Goal: Information Seeking & Learning: Learn about a topic

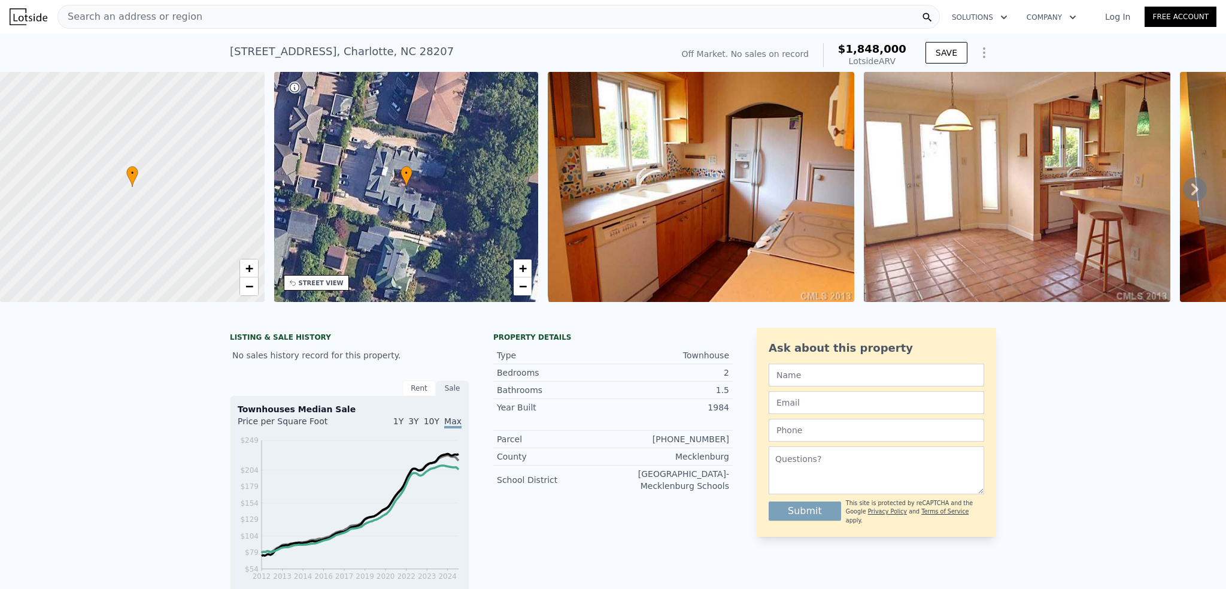
click at [197, 15] on div "Search an address or region" at bounding box center [498, 17] width 883 height 24
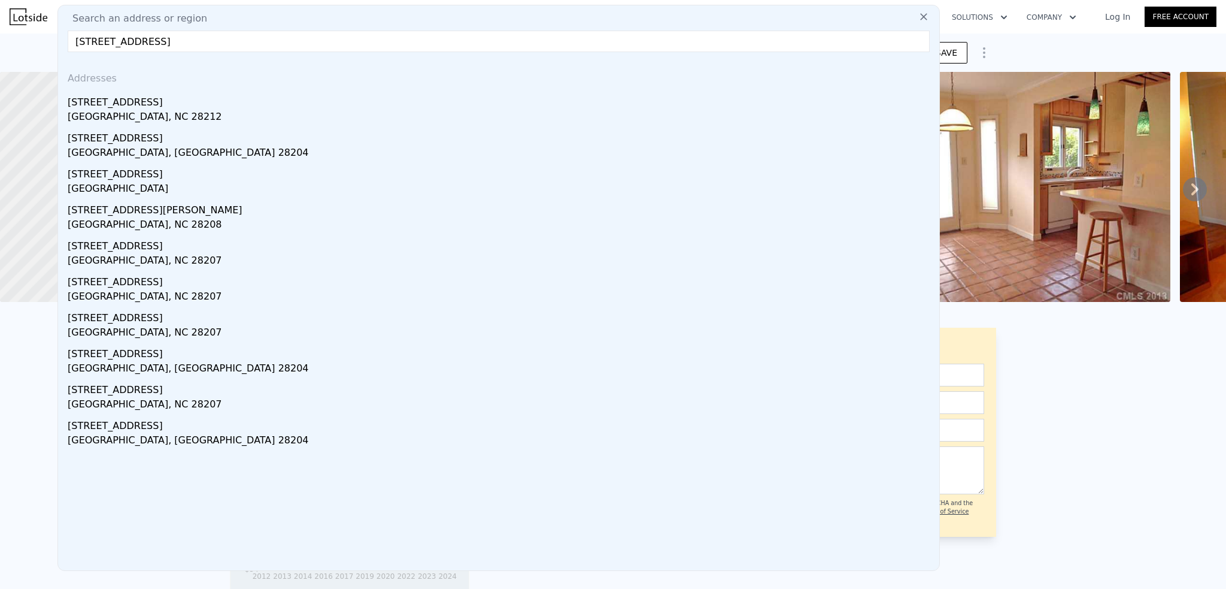
click at [284, 47] on input "[STREET_ADDRESS]" at bounding box center [499, 42] width 862 height 22
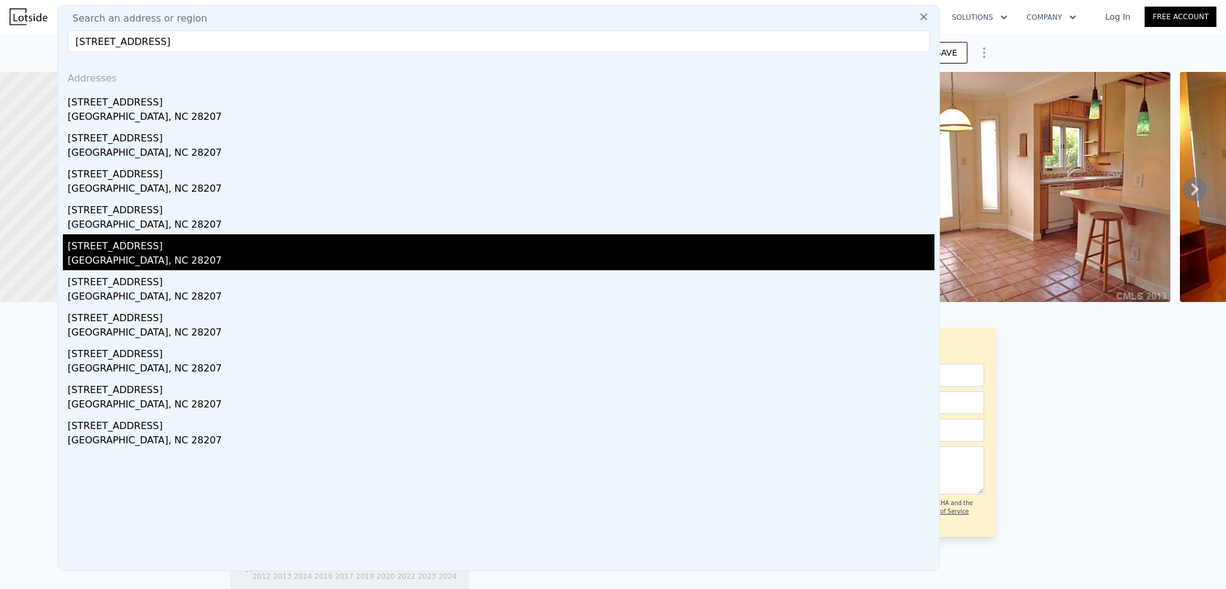
type input "[STREET_ADDRESS]"
click at [135, 260] on div "[GEOGRAPHIC_DATA], NC 28207" at bounding box center [501, 261] width 867 height 17
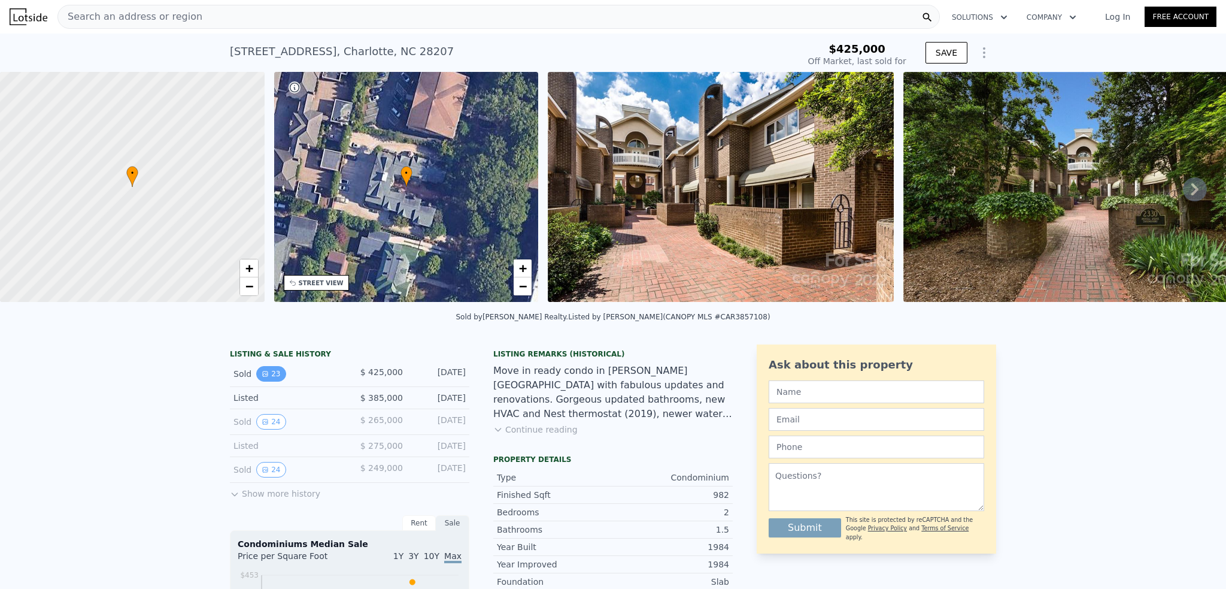
click at [272, 381] on button "23" at bounding box center [270, 374] width 29 height 16
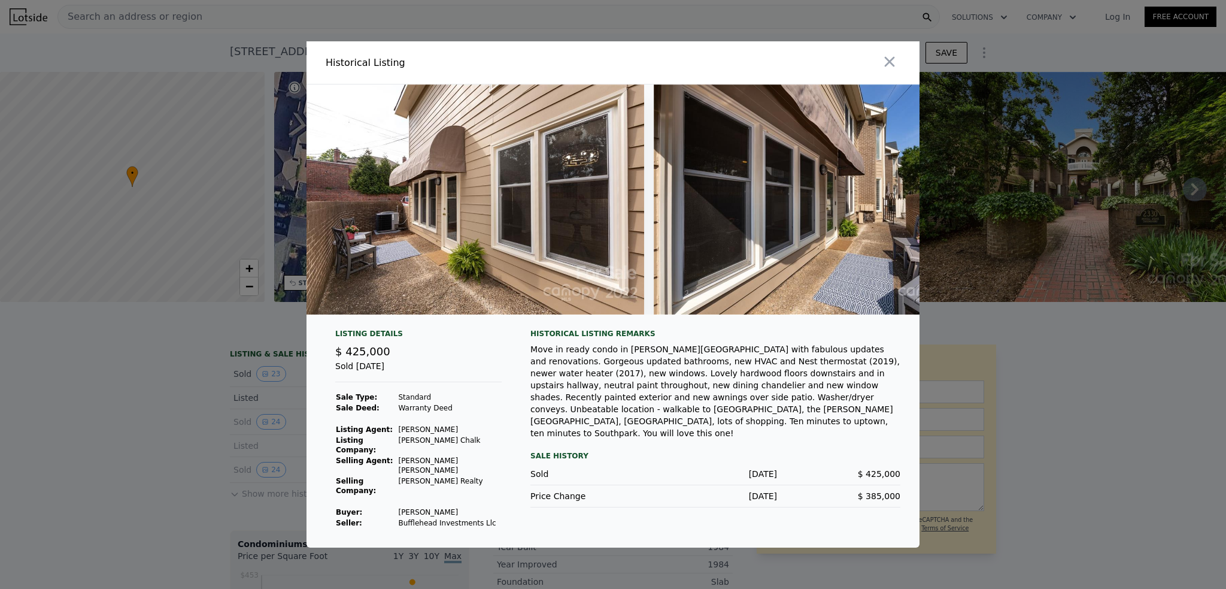
scroll to position [0, 7567]
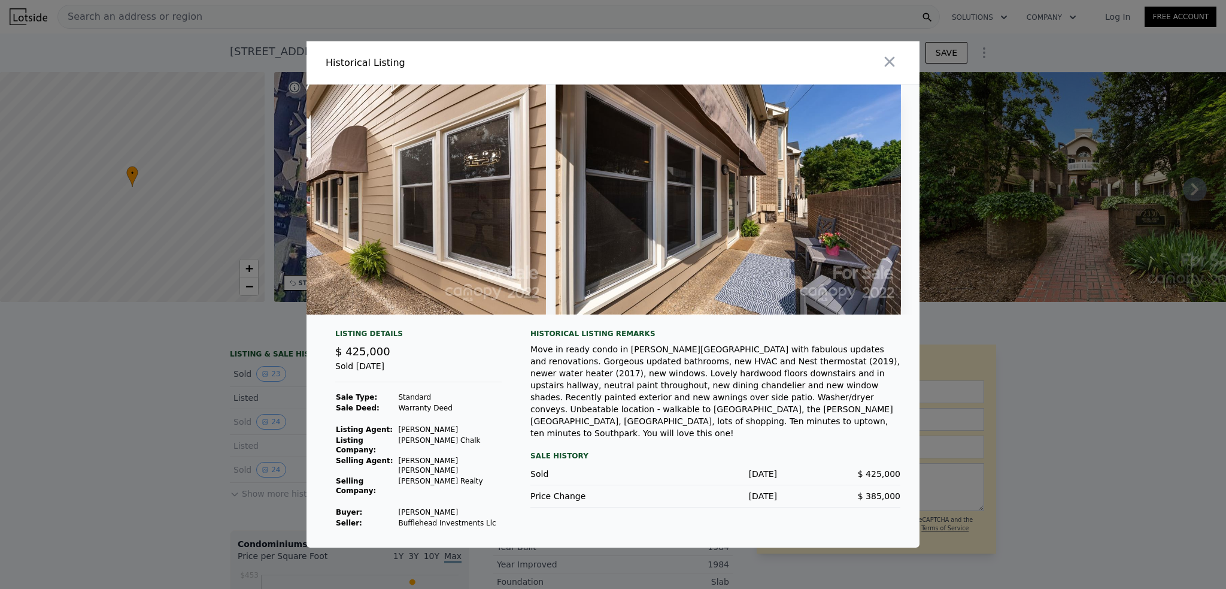
click at [902, 83] on div at bounding box center [769, 62] width 302 height 43
click at [889, 67] on icon "button" at bounding box center [890, 62] width 10 height 10
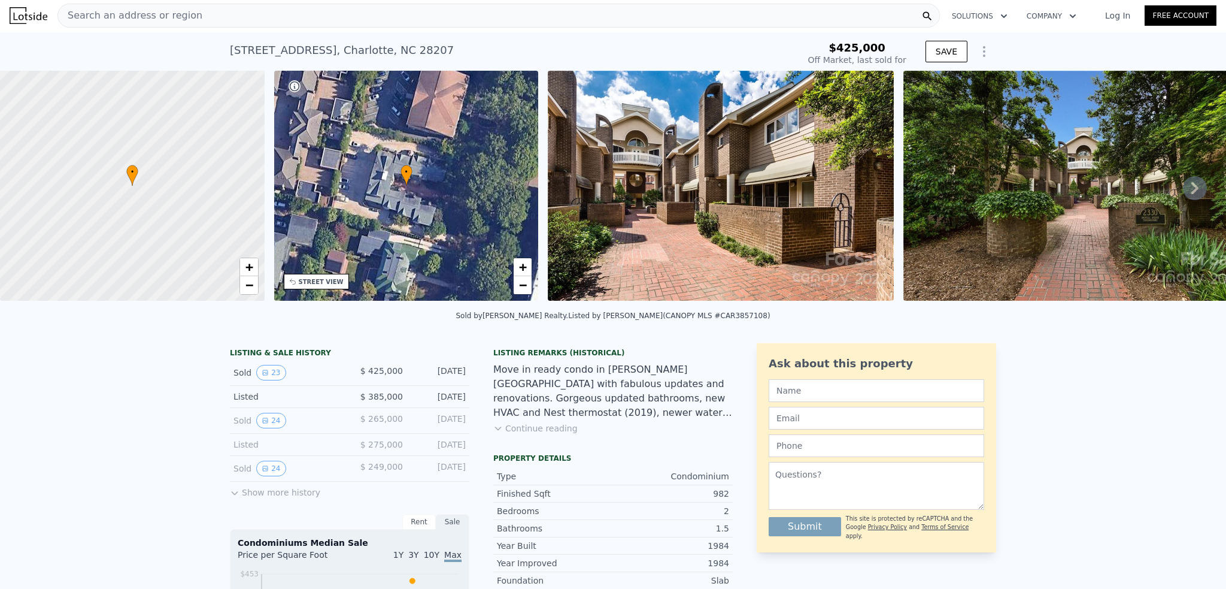
scroll to position [0, 0]
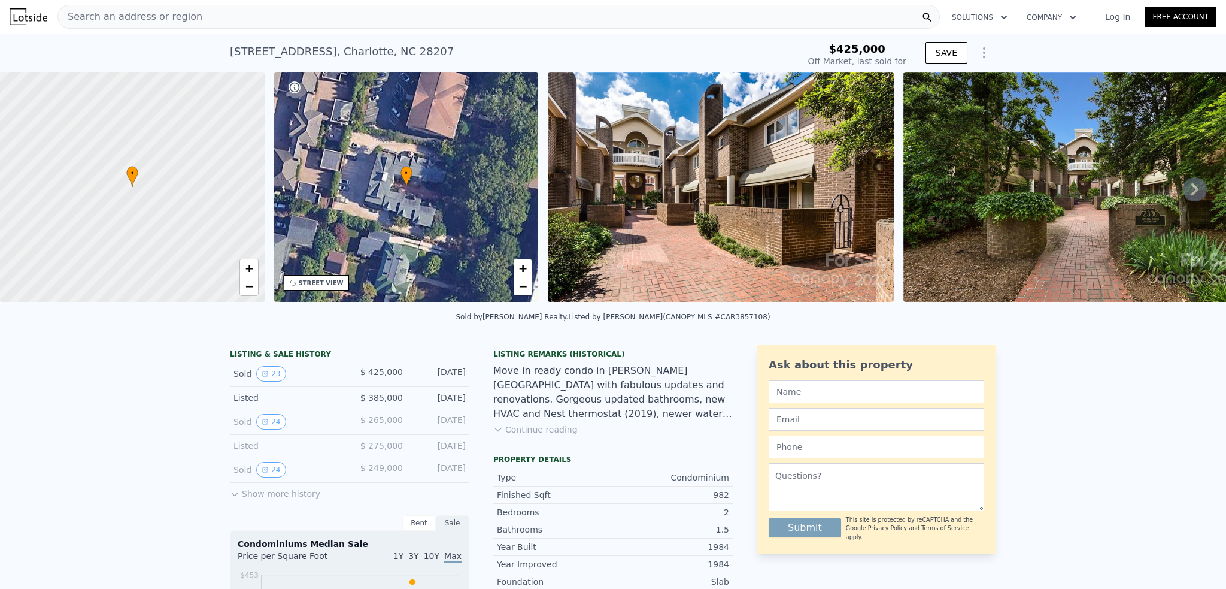
click at [245, 14] on div "Search an address or region" at bounding box center [498, 17] width 883 height 24
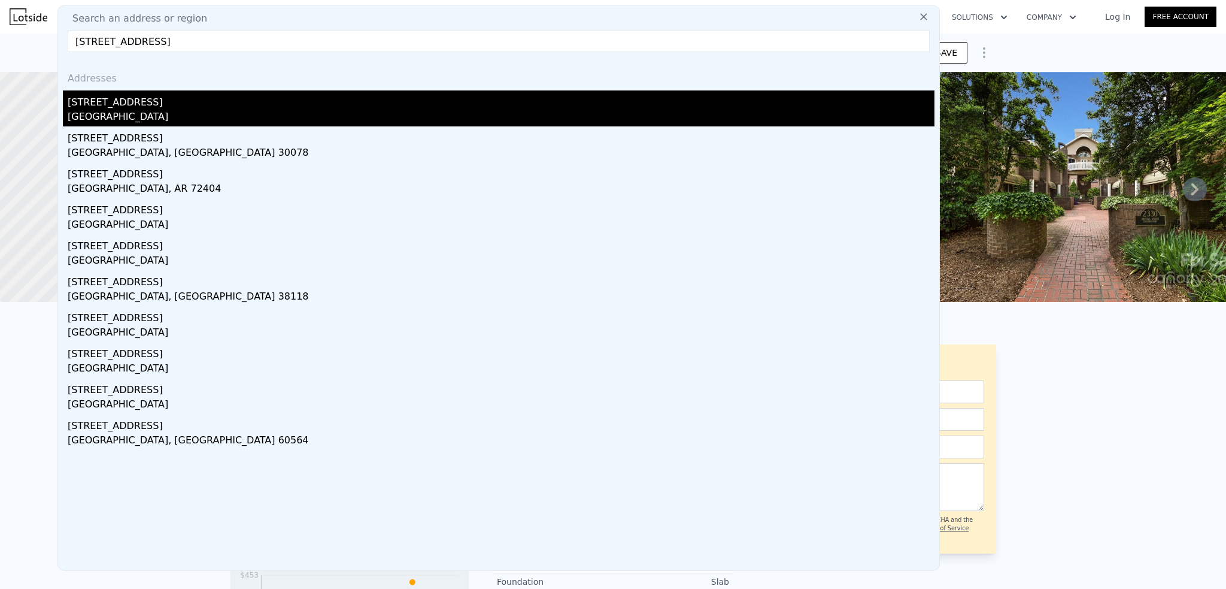
type input "[STREET_ADDRESS]"
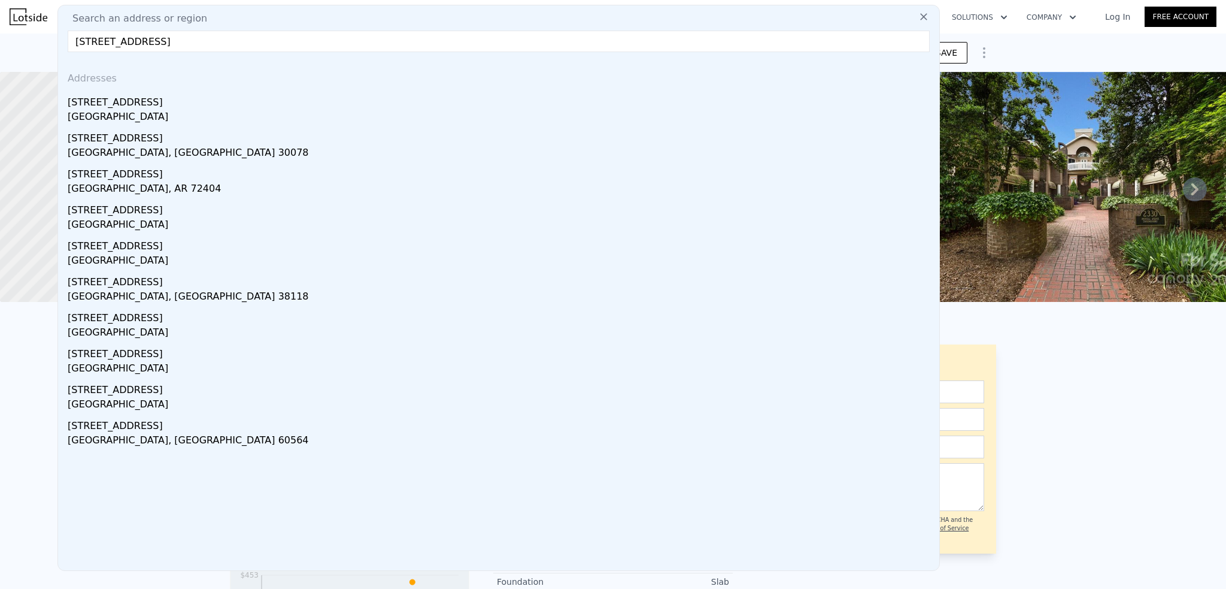
click at [144, 121] on div "[GEOGRAPHIC_DATA]" at bounding box center [501, 118] width 867 height 17
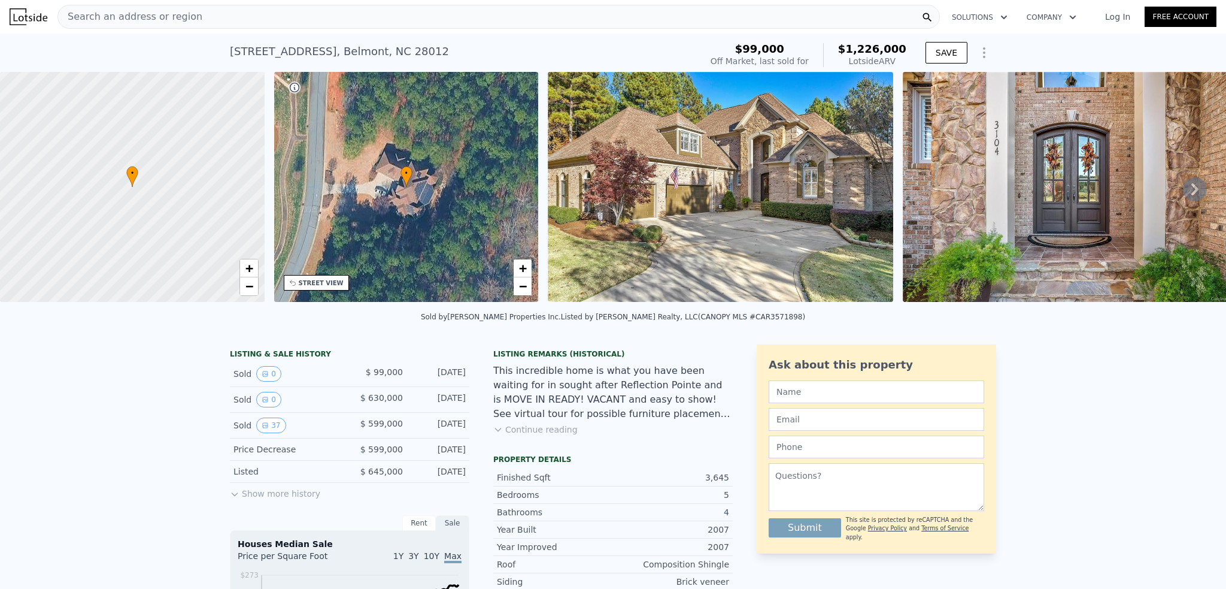
click at [342, 16] on div "Search an address or region" at bounding box center [498, 17] width 883 height 24
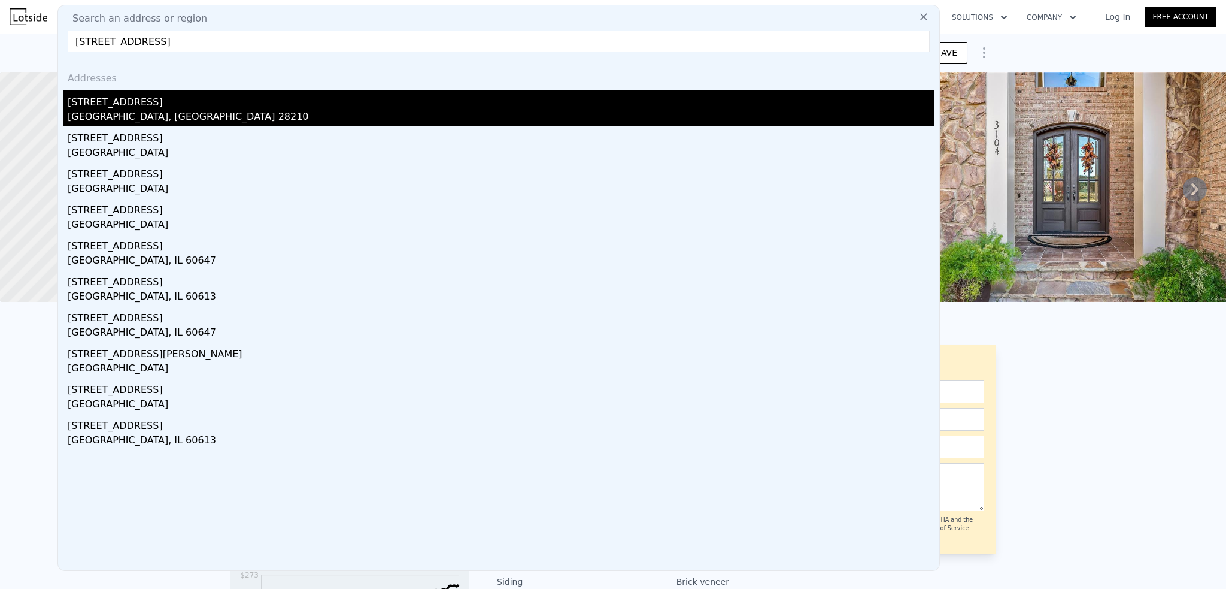
type input "[STREET_ADDRESS]"
click at [117, 101] on div "[STREET_ADDRESS]" at bounding box center [501, 99] width 867 height 19
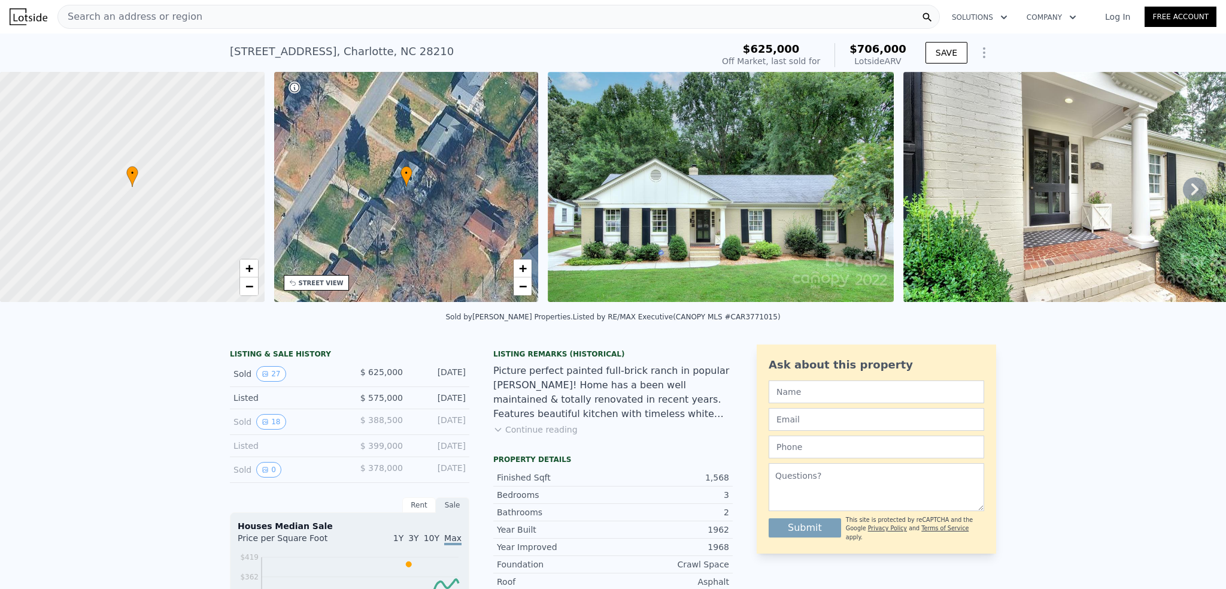
click at [356, 19] on div "Search an address or region" at bounding box center [498, 17] width 883 height 24
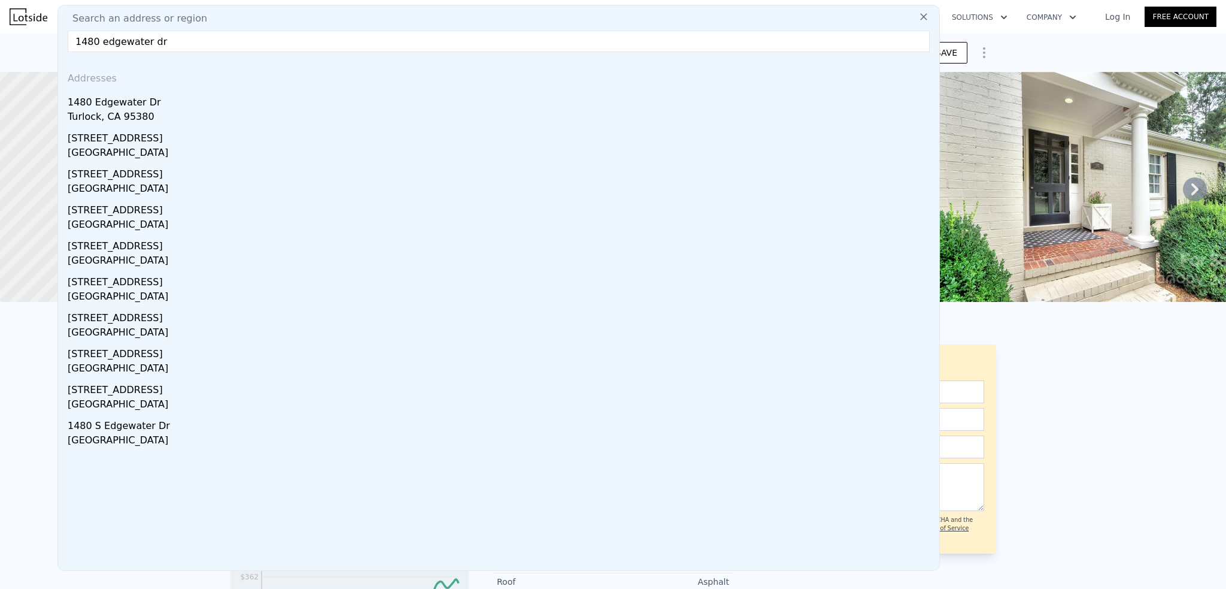
click at [96, 40] on input "1480 edgewater dr" at bounding box center [499, 42] width 862 height 22
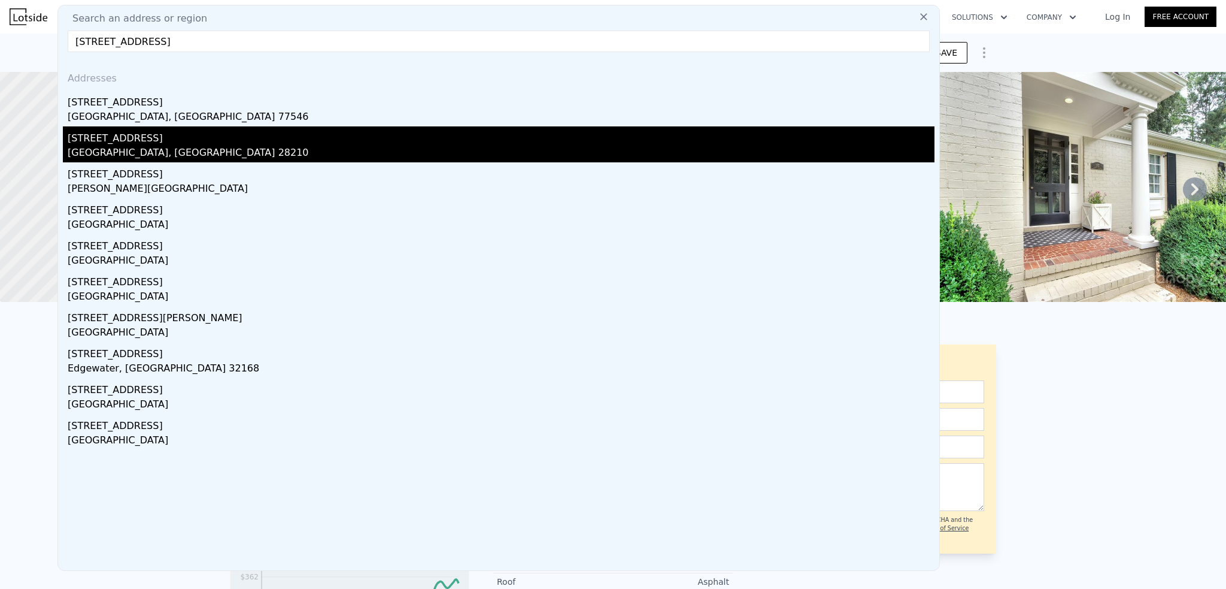
type input "[STREET_ADDRESS]"
click at [137, 150] on div "[GEOGRAPHIC_DATA], [GEOGRAPHIC_DATA] 28210" at bounding box center [501, 154] width 867 height 17
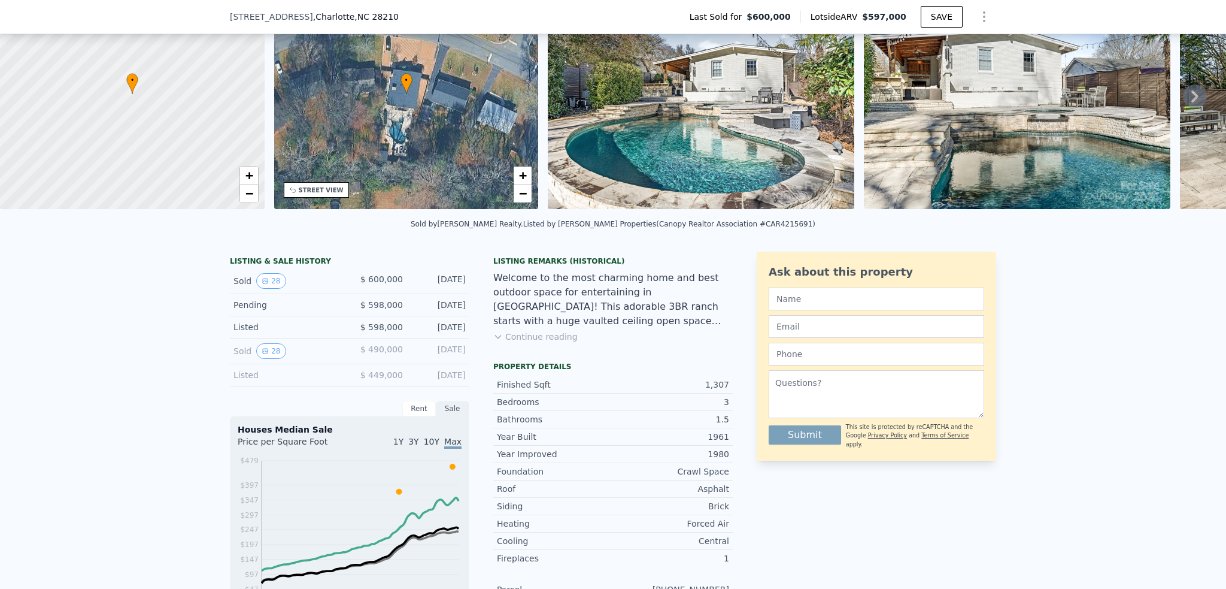
scroll to position [115, 0]
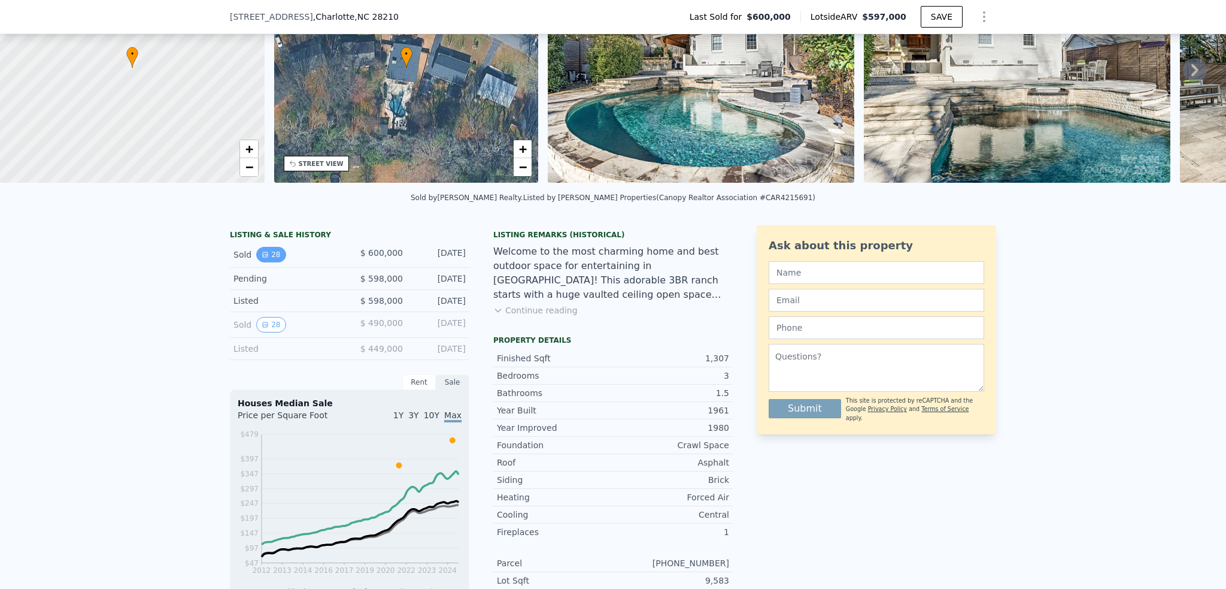
click at [268, 260] on button "28" at bounding box center [270, 255] width 29 height 16
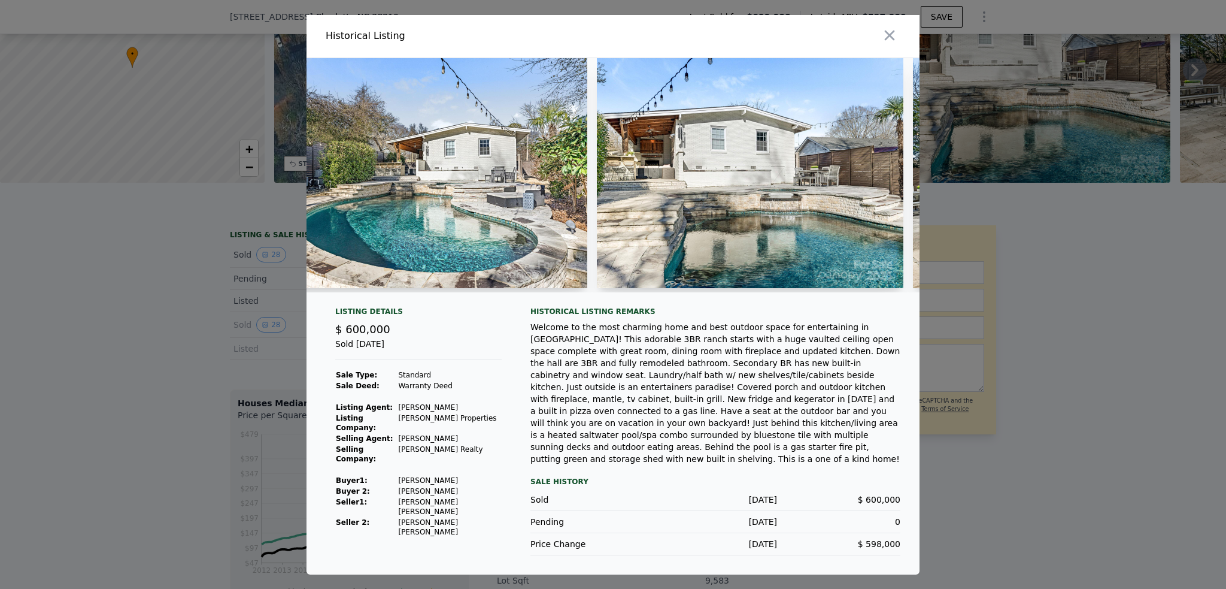
scroll to position [0, 0]
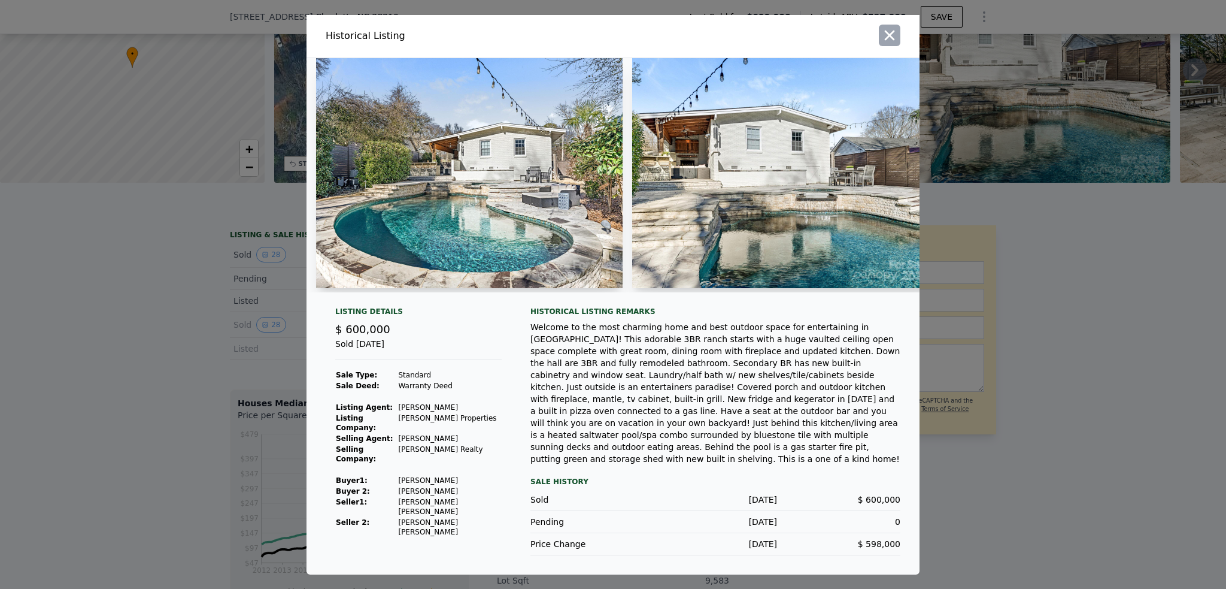
click at [887, 44] on icon "button" at bounding box center [889, 35] width 17 height 17
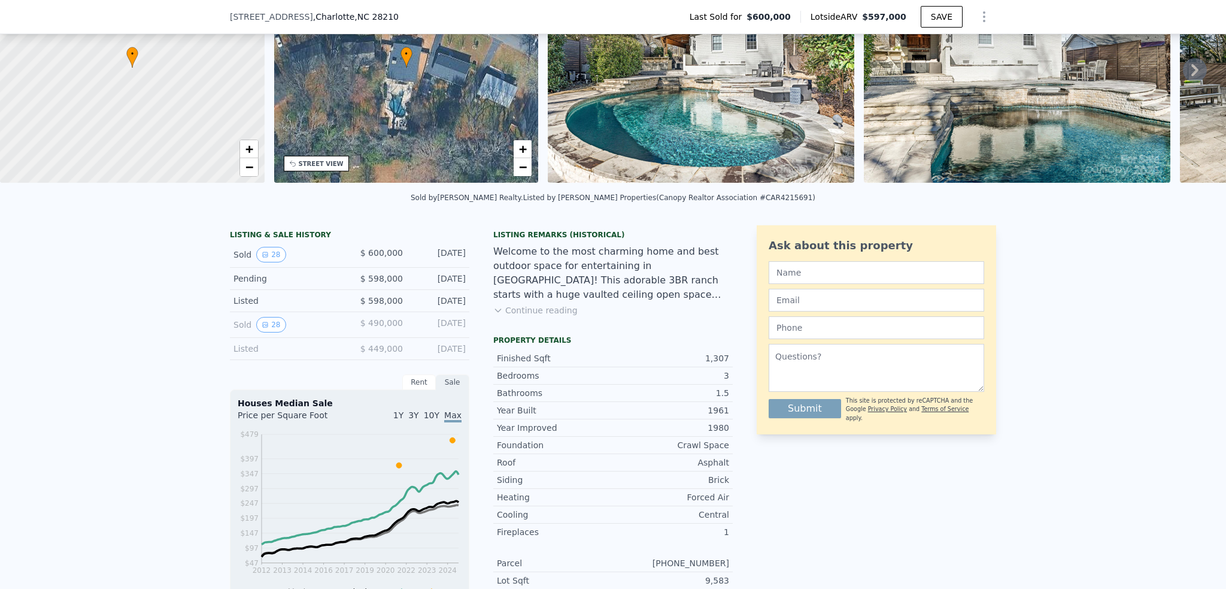
scroll to position [175, 0]
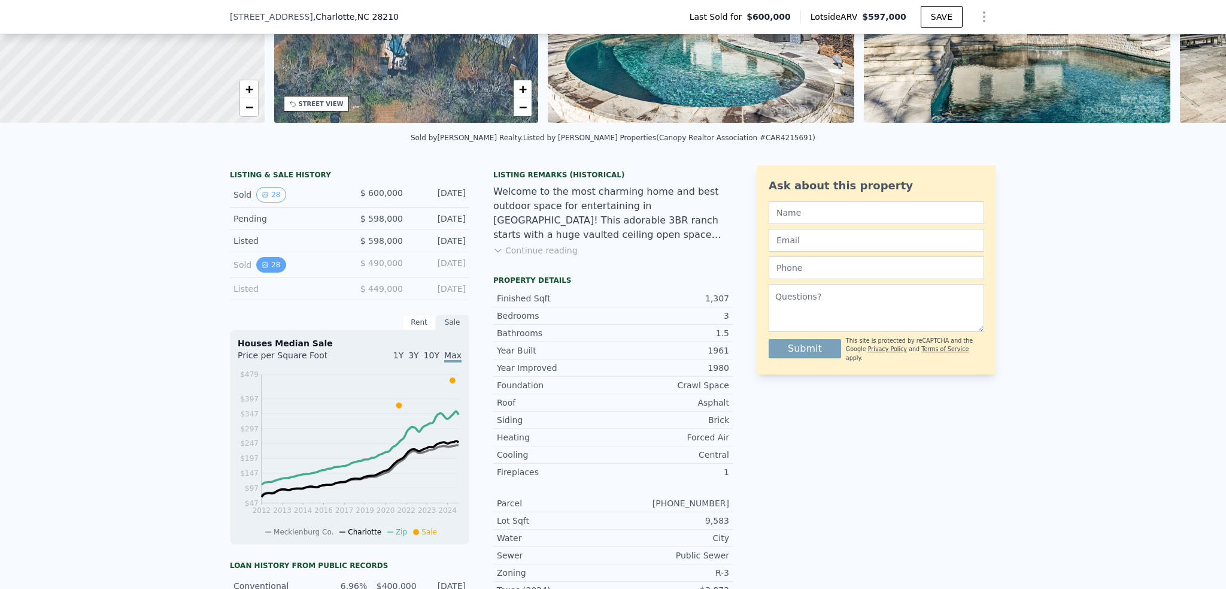
click at [269, 272] on button "28" at bounding box center [270, 265] width 29 height 16
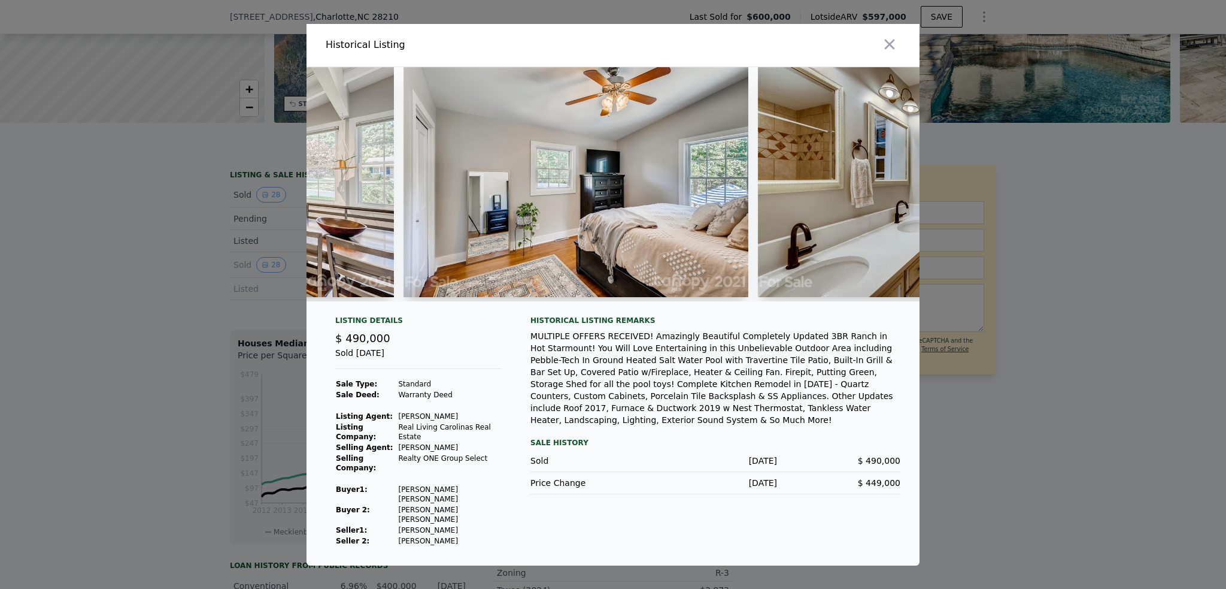
scroll to position [0, 5077]
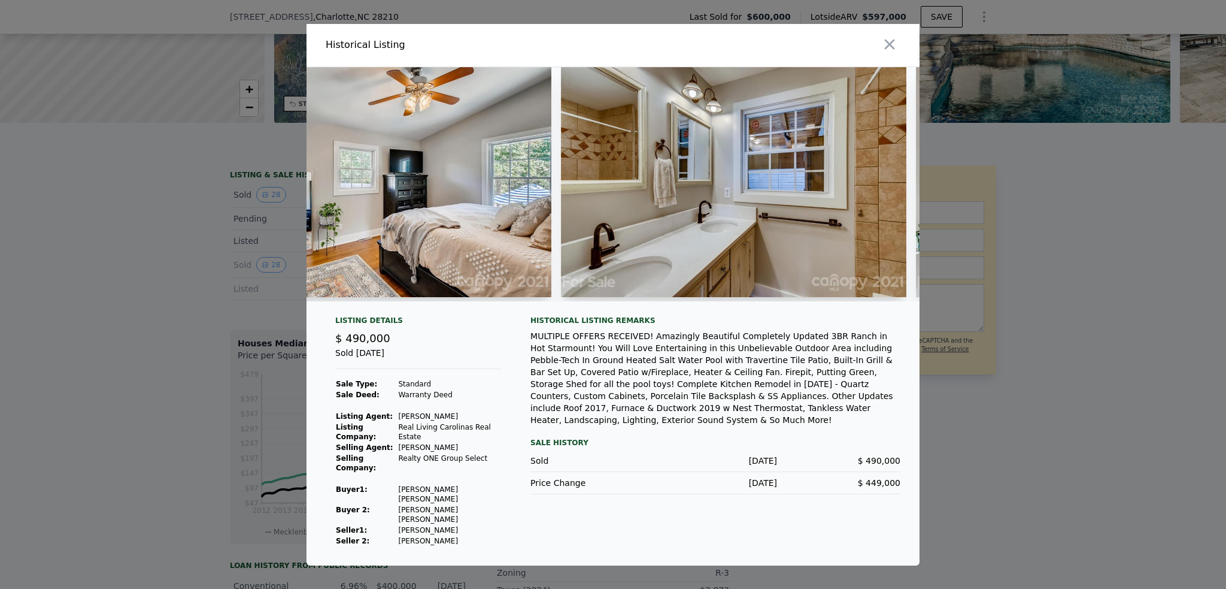
click at [126, 373] on div at bounding box center [613, 294] width 1226 height 589
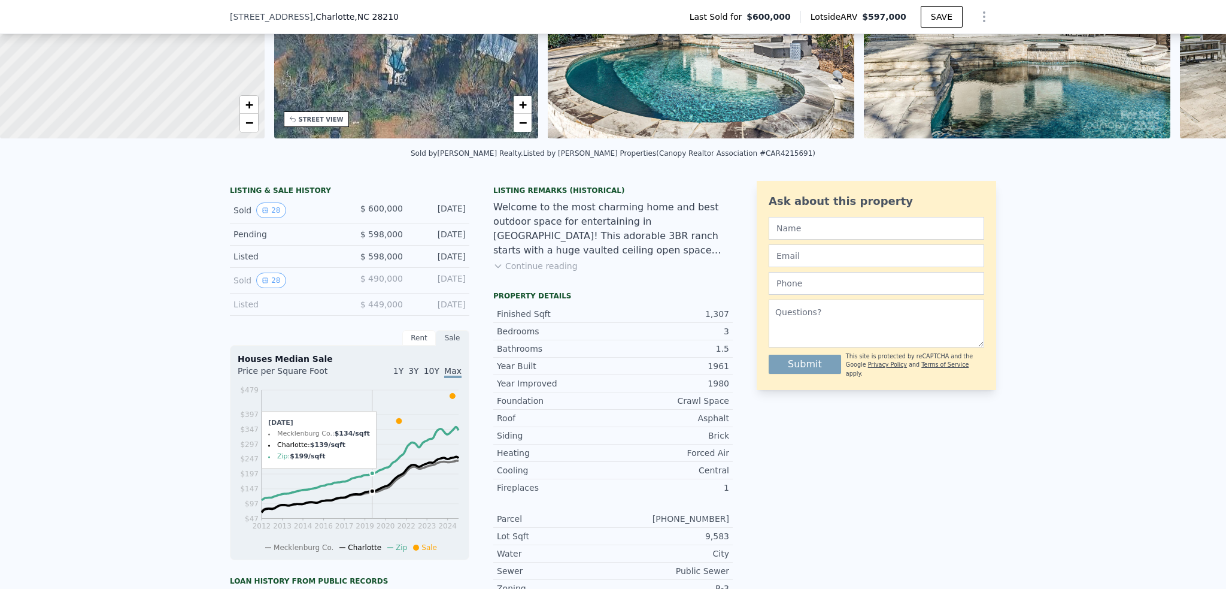
scroll to position [55, 0]
